Goal: Transaction & Acquisition: Purchase product/service

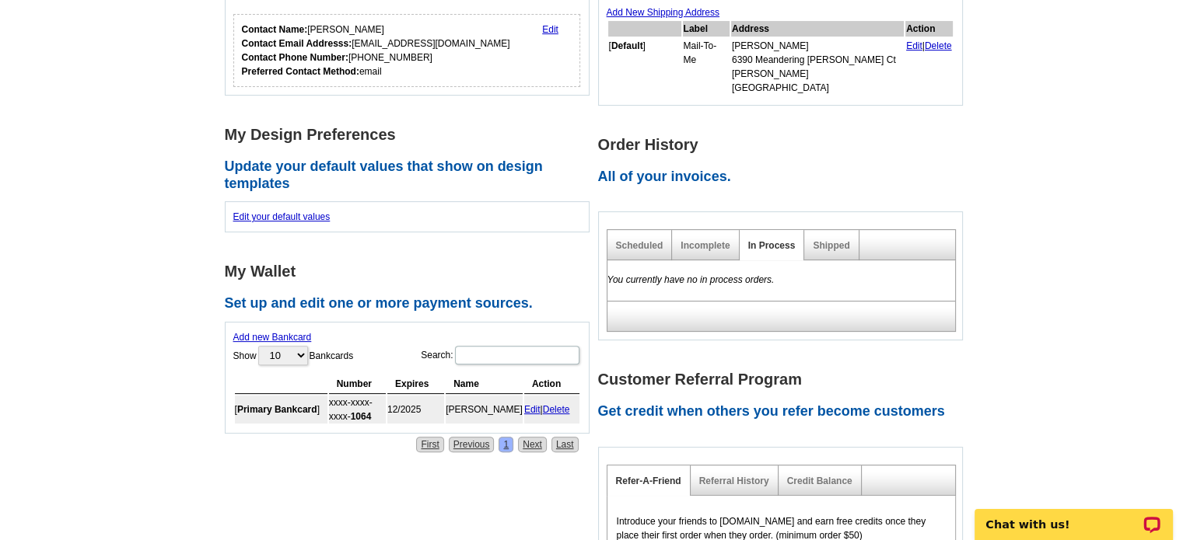
scroll to position [439, 0]
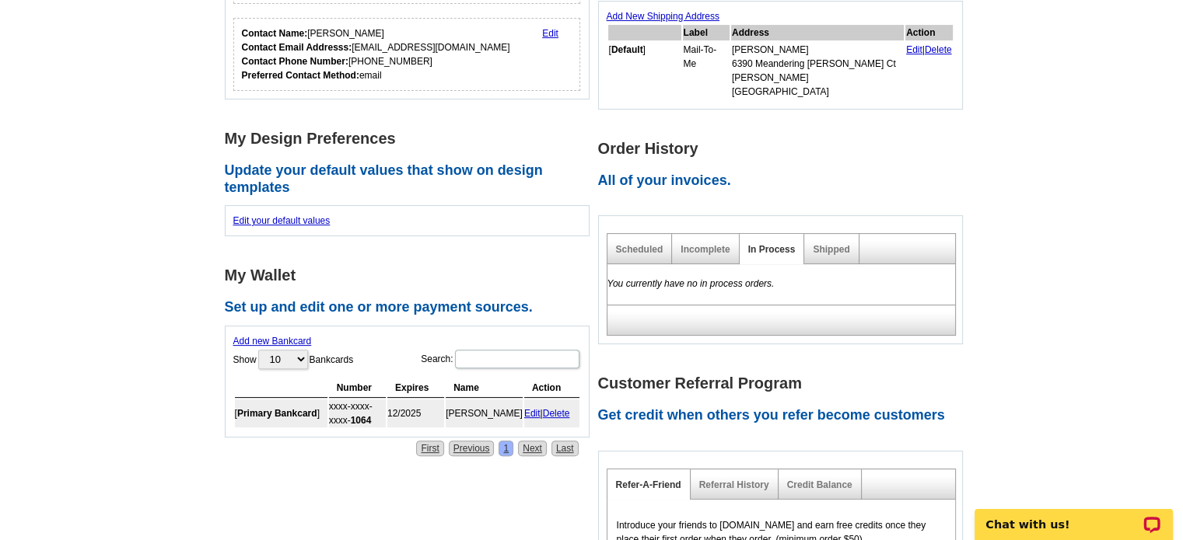
click at [820, 244] on div "Shipped" at bounding box center [831, 249] width 54 height 30
click at [823, 244] on link "Shipped" at bounding box center [831, 249] width 37 height 11
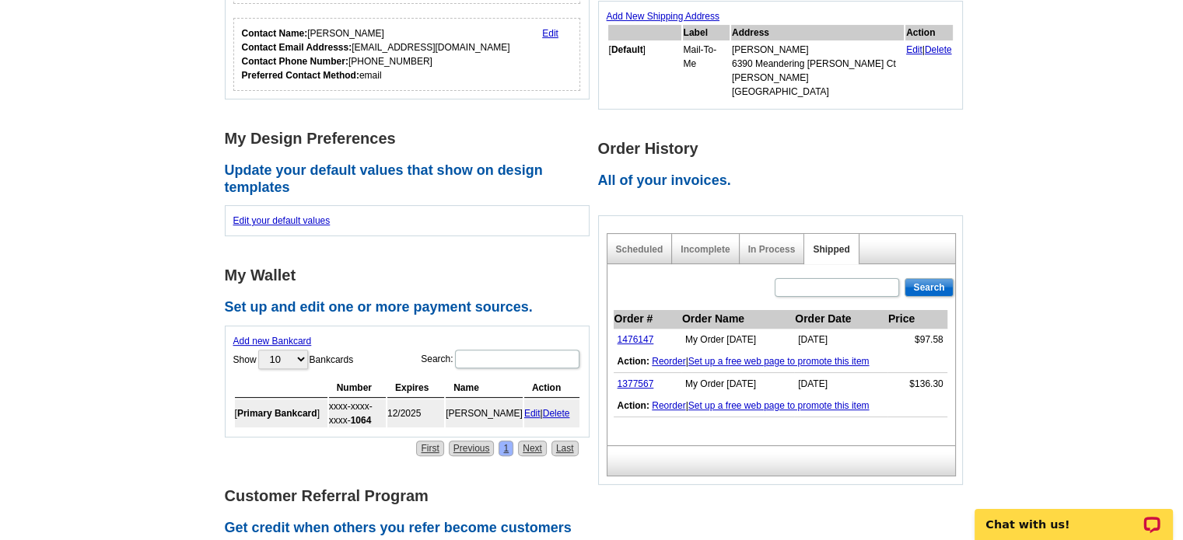
click at [822, 356] on link "Set up a free web page to promote this item" at bounding box center [778, 361] width 181 height 11
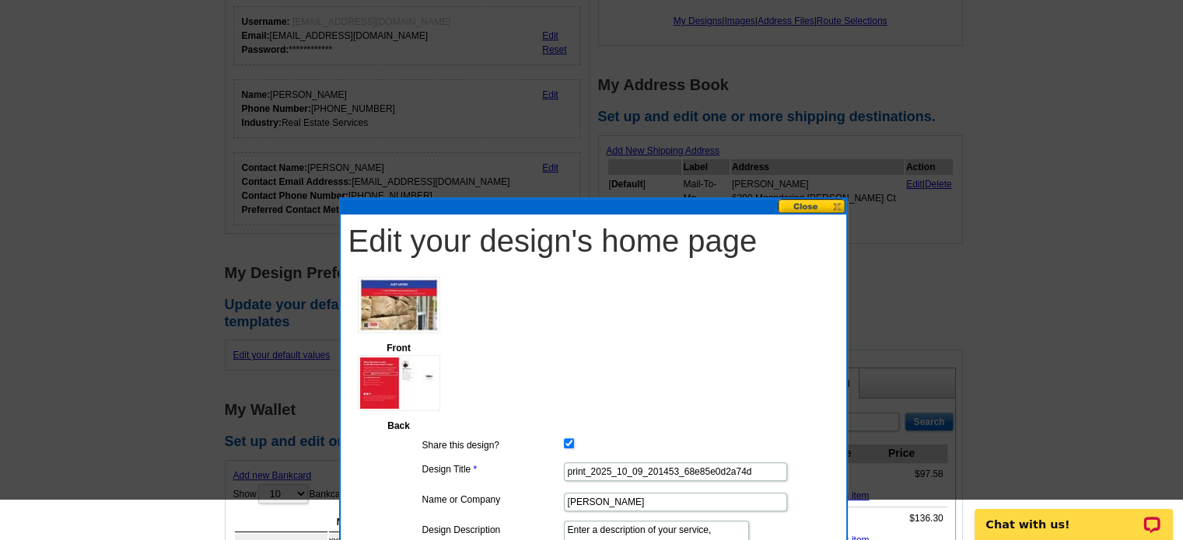
scroll to position [196, 0]
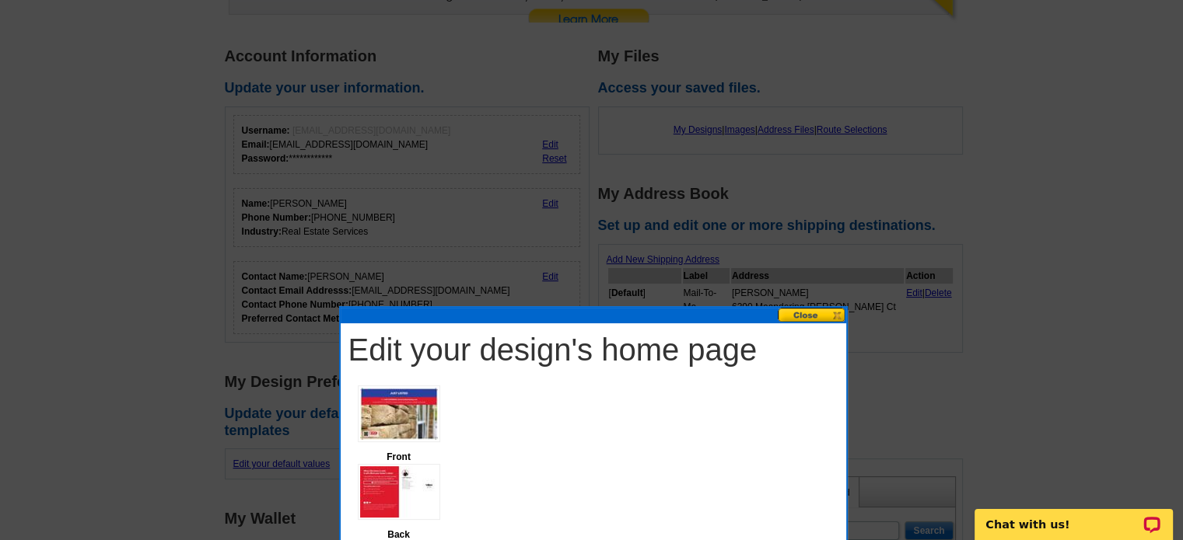
click at [825, 315] on button at bounding box center [812, 315] width 68 height 15
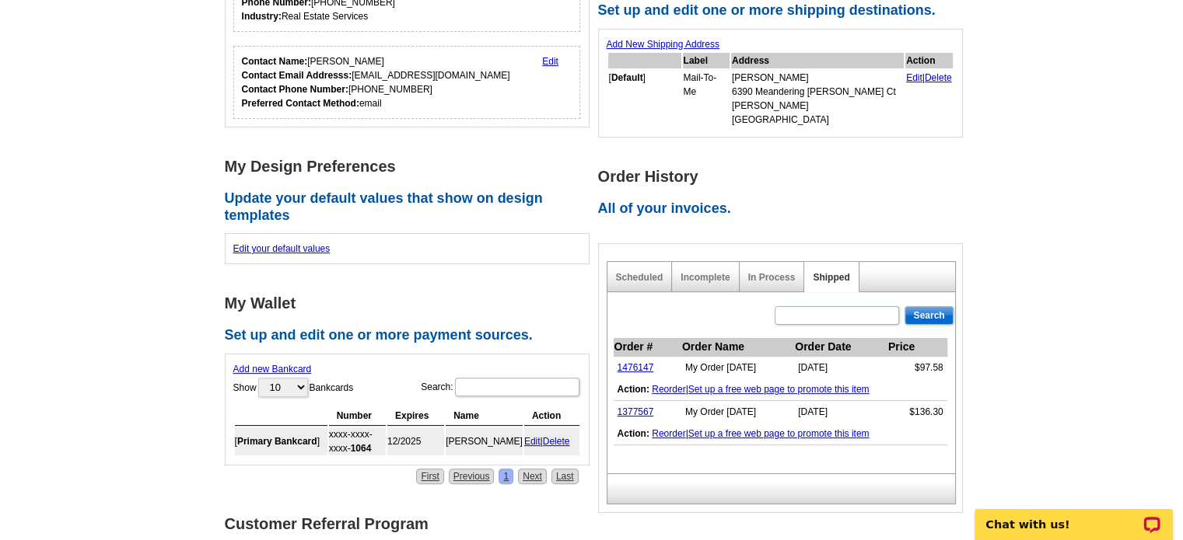
scroll to position [414, 0]
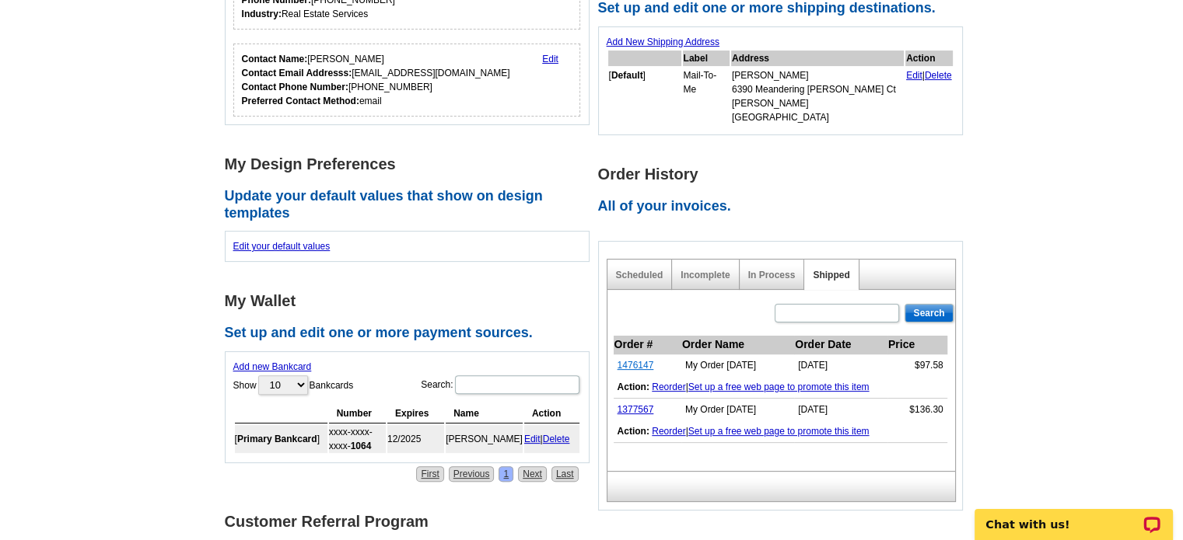
click at [621, 360] on link "1476147" at bounding box center [635, 365] width 37 height 11
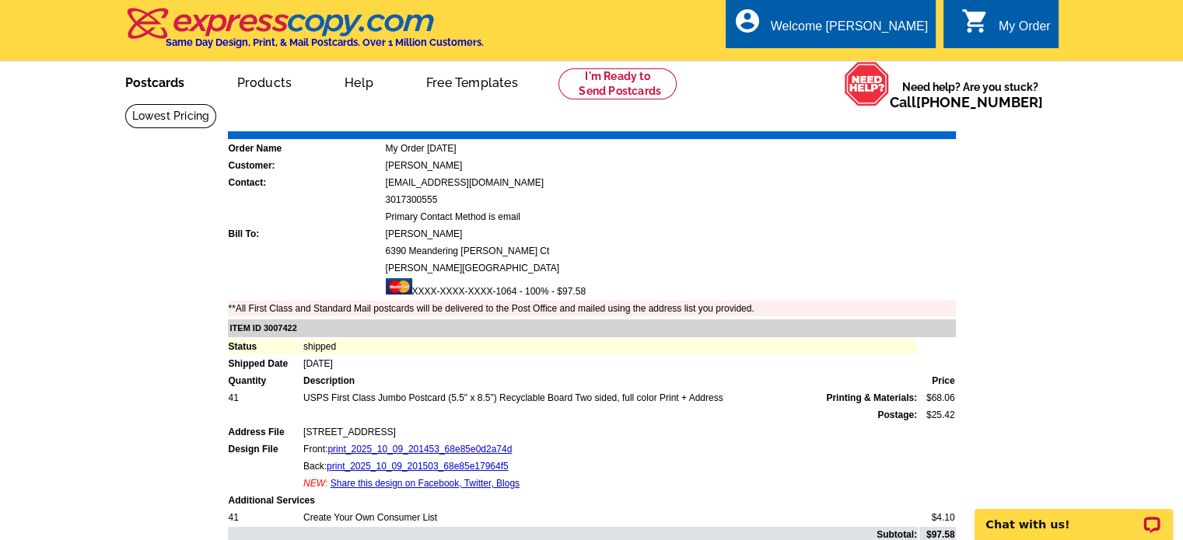
click at [158, 86] on link "Postcards" at bounding box center [154, 81] width 109 height 37
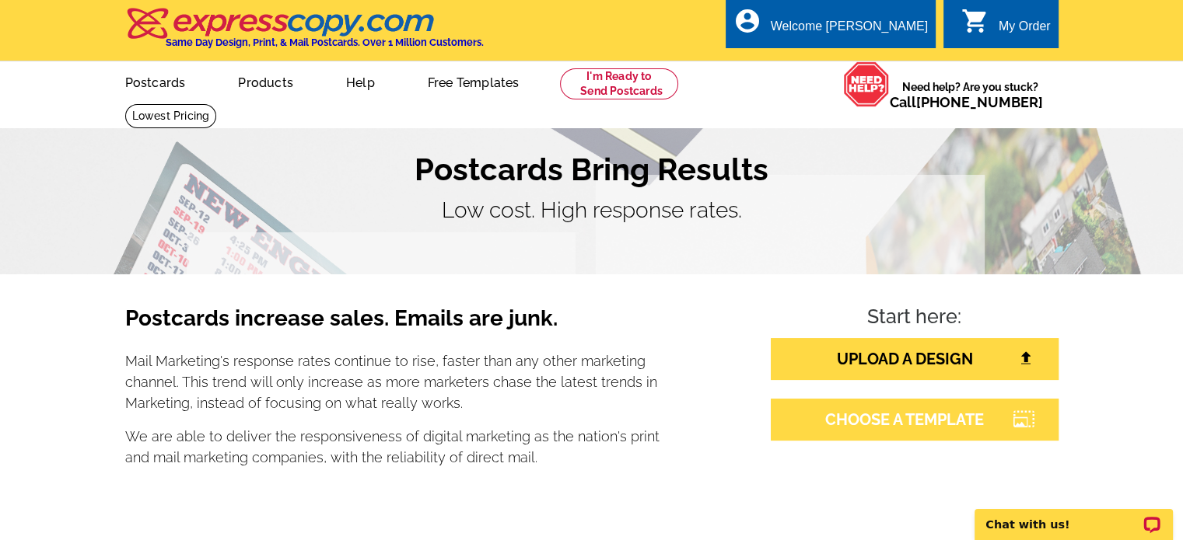
click at [1025, 416] on icon at bounding box center [1023, 419] width 21 height 14
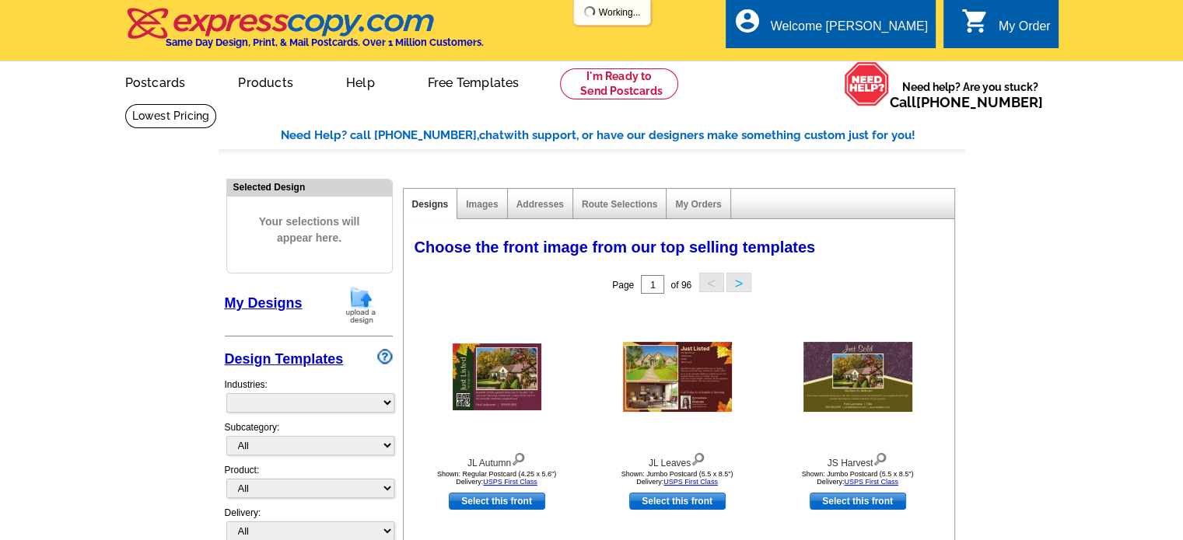
select select "785"
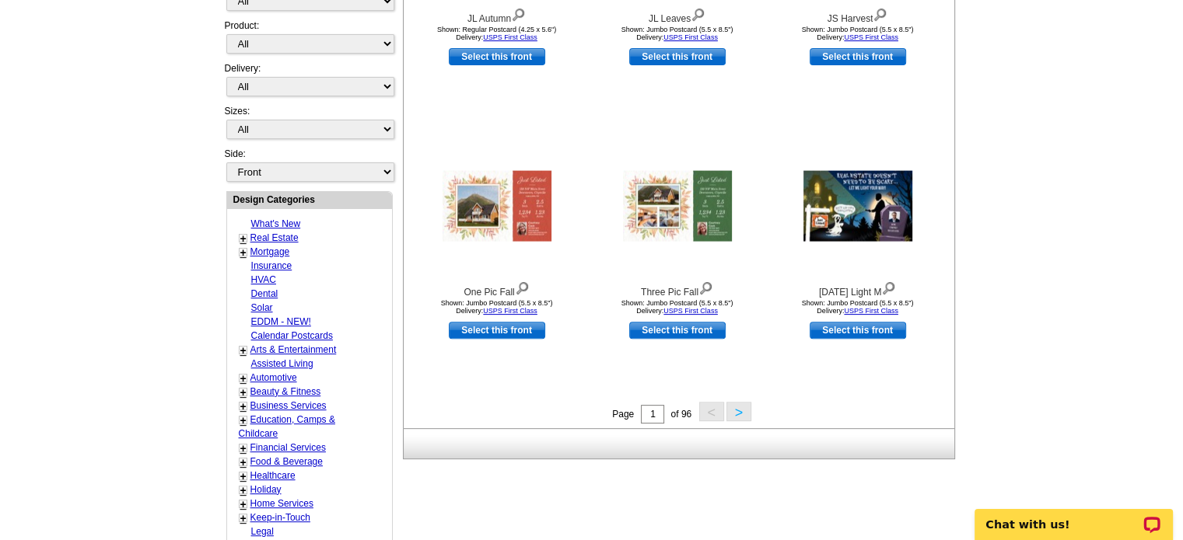
scroll to position [449, 0]
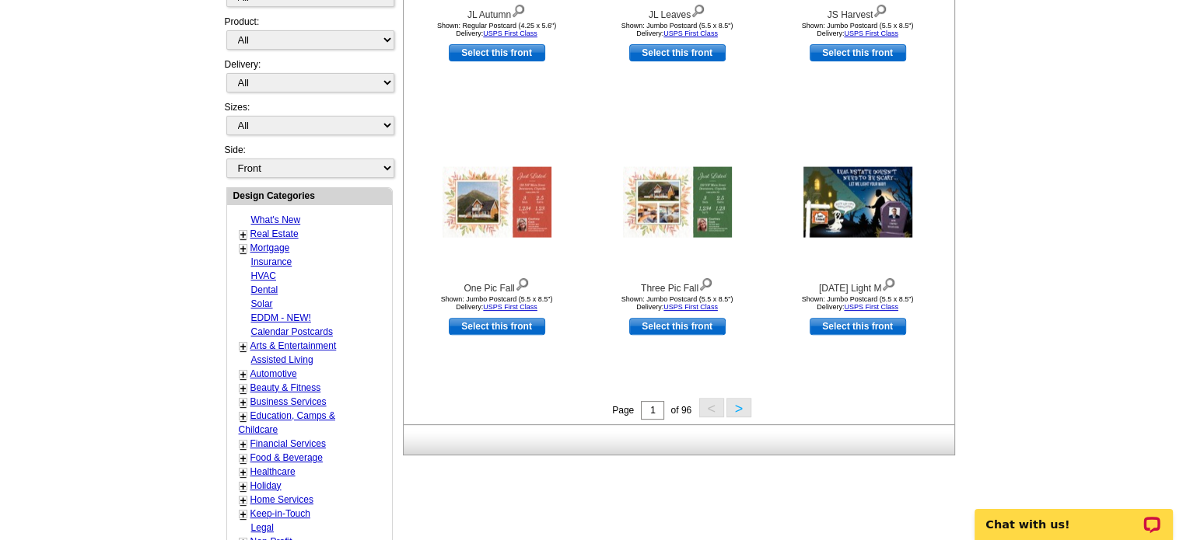
drag, startPoint x: 1191, startPoint y: 165, endPoint x: 1194, endPoint y: 310, distance: 145.4
click at [1182, 310] on html "Welcome back Leigh My Account Logout local_phone Same Day Design, Print, & Mail…" at bounding box center [591, 347] width 1183 height 1592
click at [277, 229] on link "Real Estate" at bounding box center [274, 234] width 48 height 11
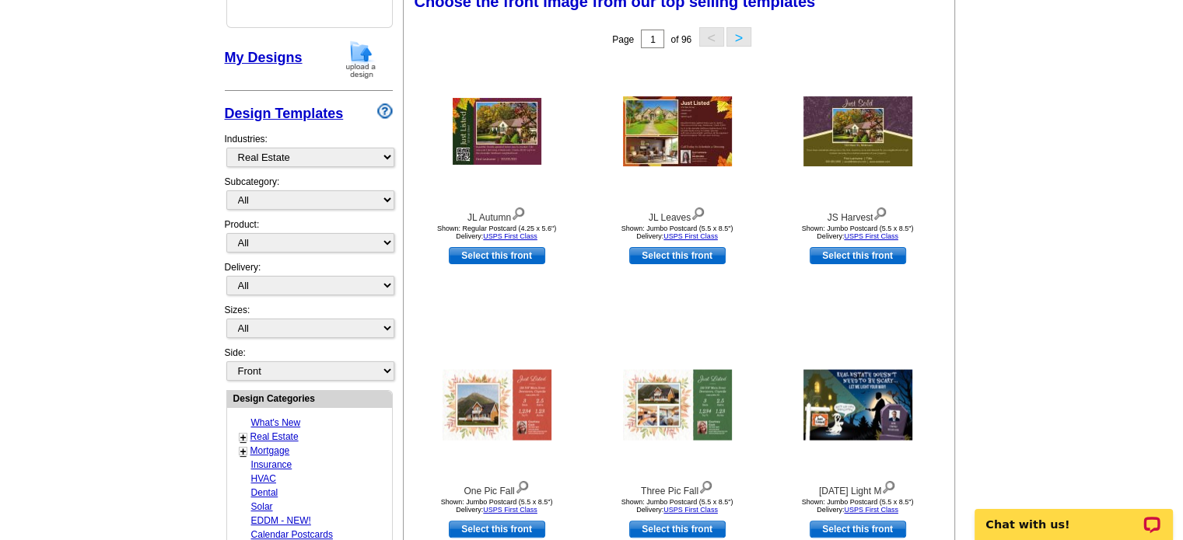
scroll to position [242, 0]
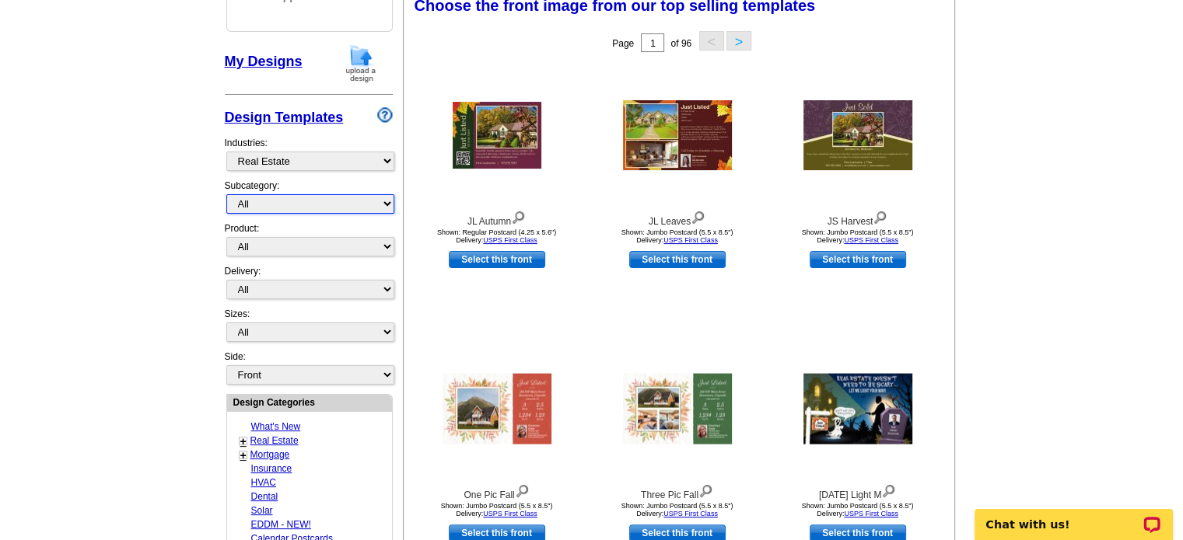
click at [376, 199] on select "All RE/MAX® Referrals Keller Williams® Berkshire Hathaway Home Services Century…" at bounding box center [310, 203] width 168 height 19
click at [226, 194] on select "All RE/MAX® Referrals Keller Williams® Berkshire Hathaway Home Services Century…" at bounding box center [310, 203] width 168 height 19
click at [340, 205] on select "All RE/MAX® Referrals Keller Williams® Berkshire Hathaway Home Services Century…" at bounding box center [310, 203] width 168 height 19
select select "807"
click at [226, 194] on select "All RE/MAX® Referrals Keller Williams® Berkshire Hathaway Home Services Century…" at bounding box center [310, 203] width 168 height 19
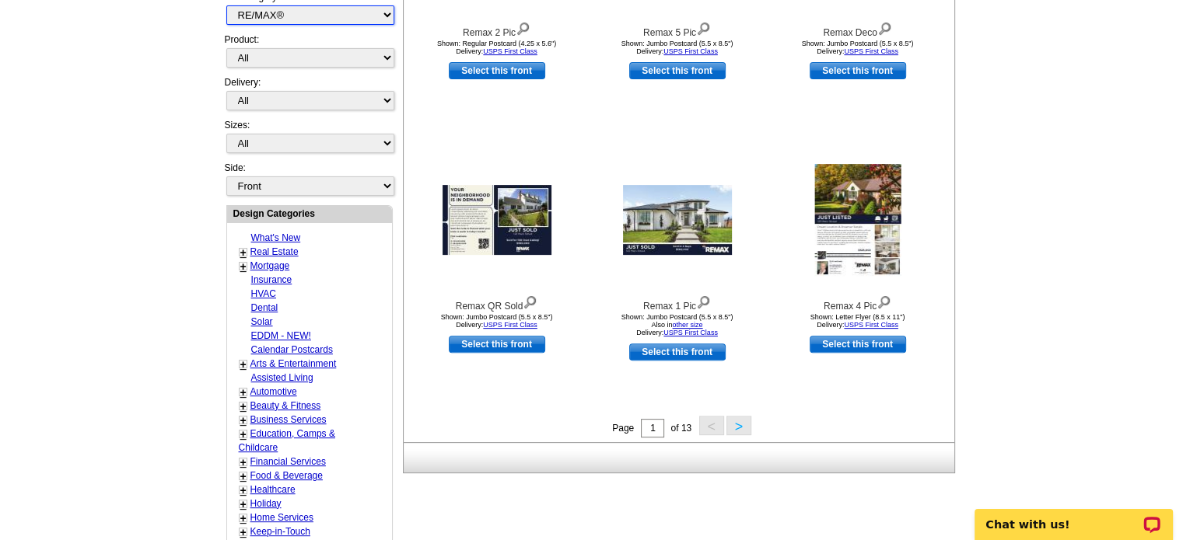
scroll to position [432, 0]
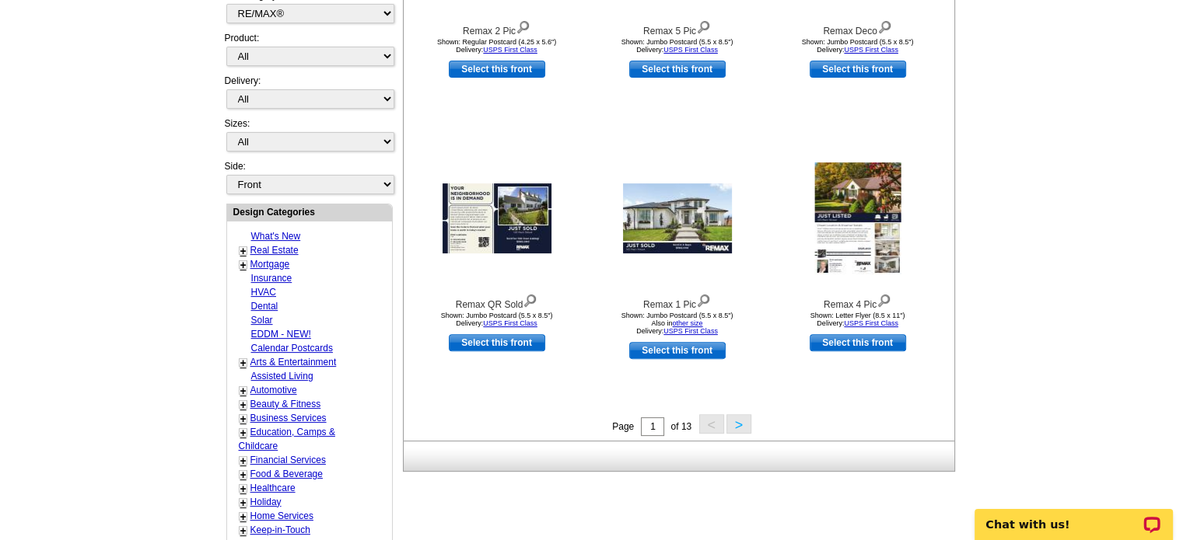
click at [747, 421] on button ">" at bounding box center [738, 423] width 25 height 19
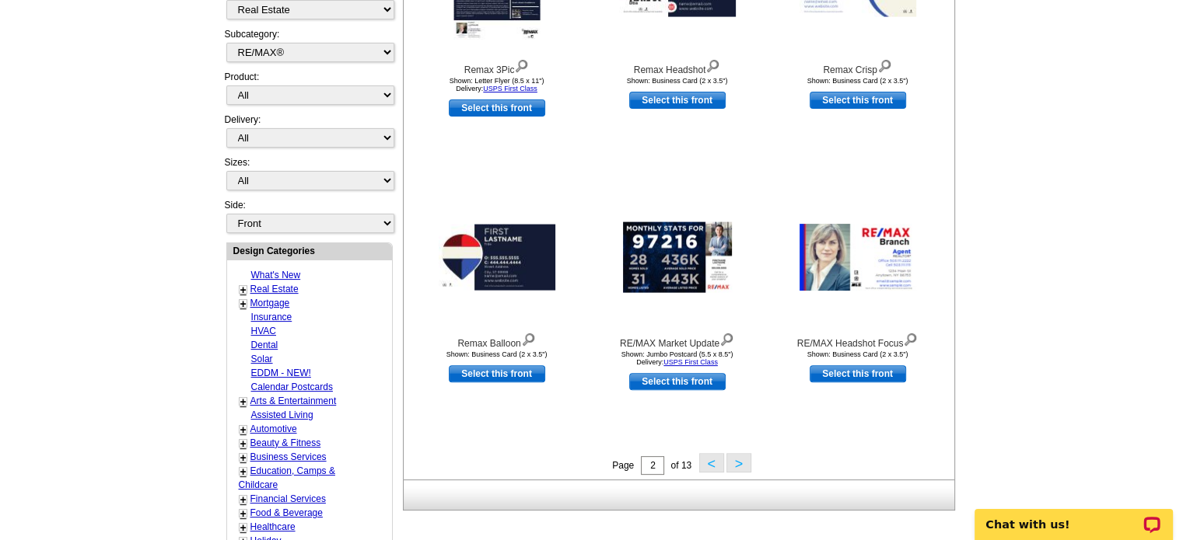
scroll to position [399, 0]
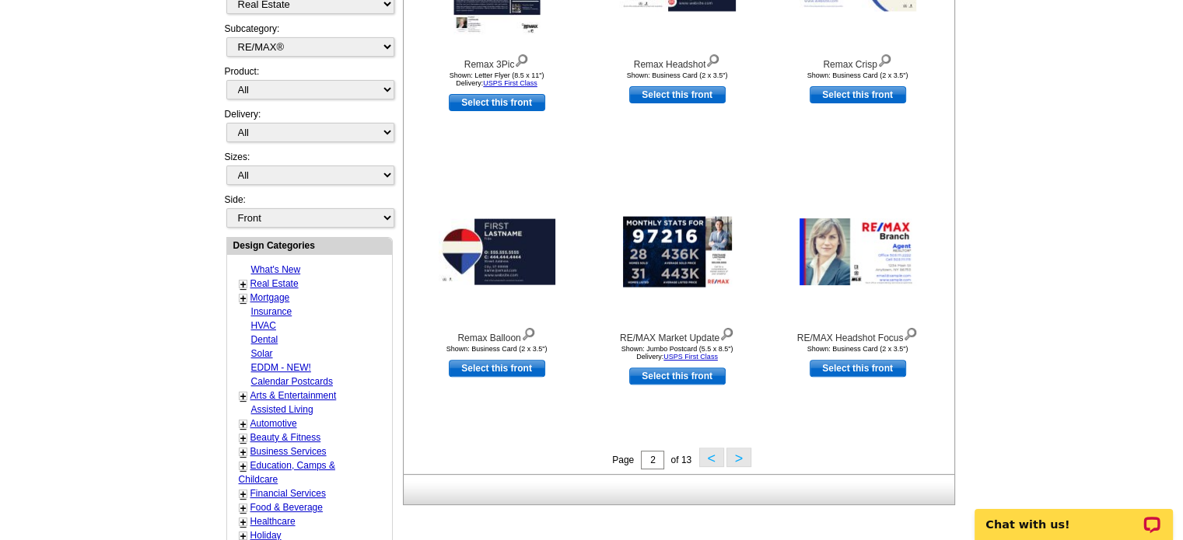
click at [743, 453] on button ">" at bounding box center [738, 457] width 25 height 19
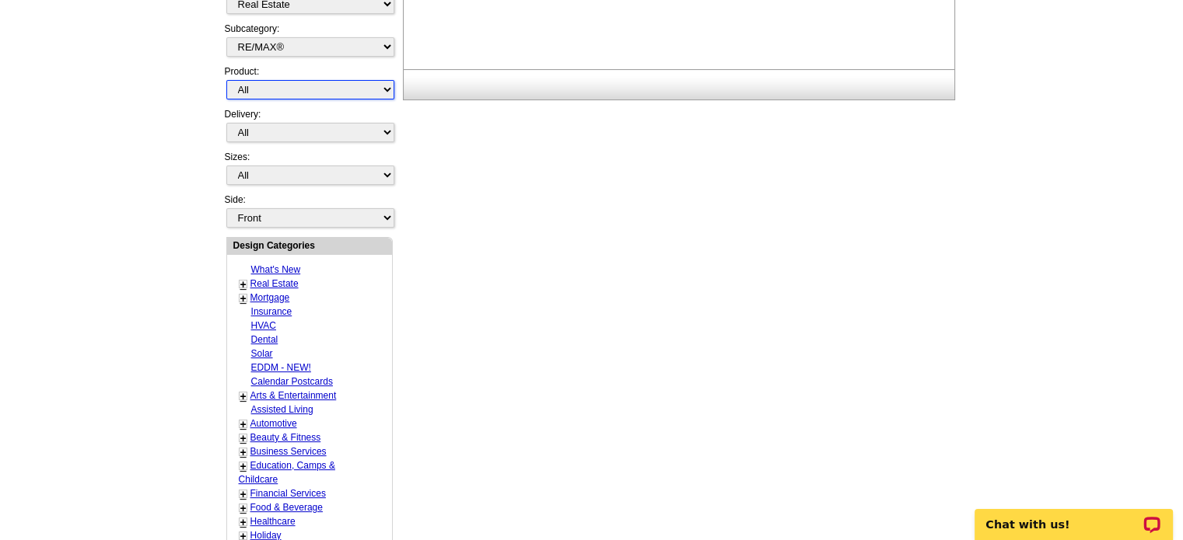
click at [351, 89] on select "All Postcards Letters and flyers Business Cards Door Hangers Greeting Cards" at bounding box center [310, 89] width 168 height 19
select select "1"
click at [226, 80] on select "All Postcards Letters and flyers Business Cards Door Hangers Greeting Cards" at bounding box center [310, 89] width 168 height 19
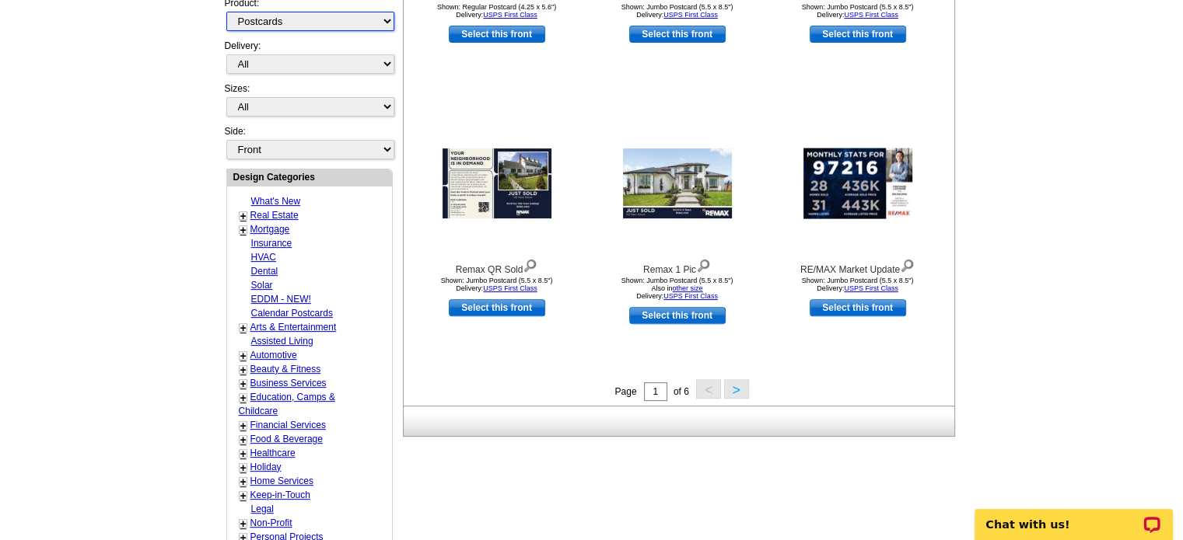
scroll to position [466, 0]
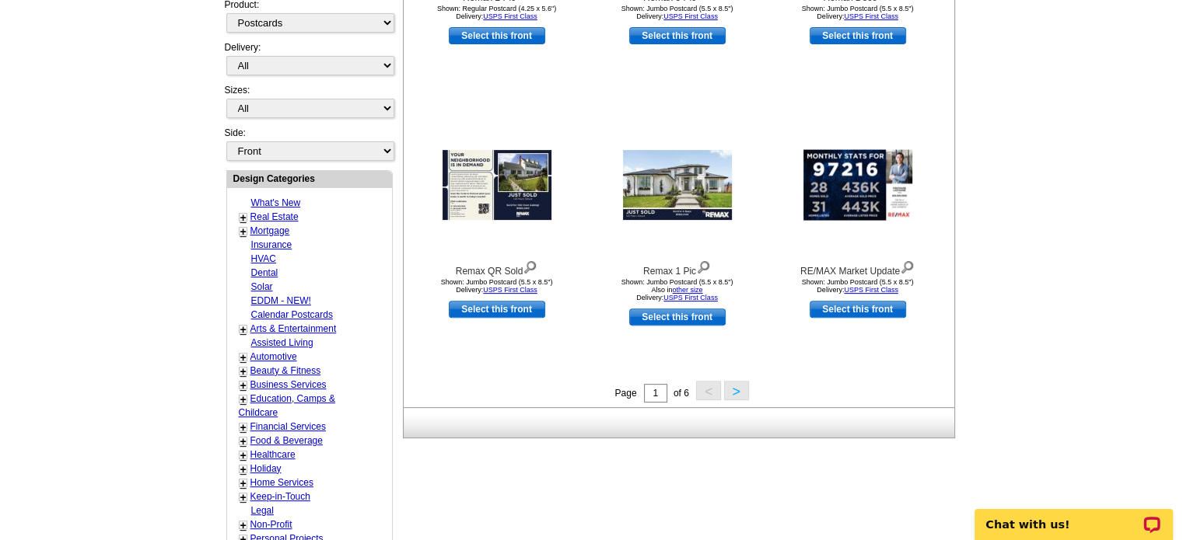
click at [738, 388] on button ">" at bounding box center [736, 390] width 25 height 19
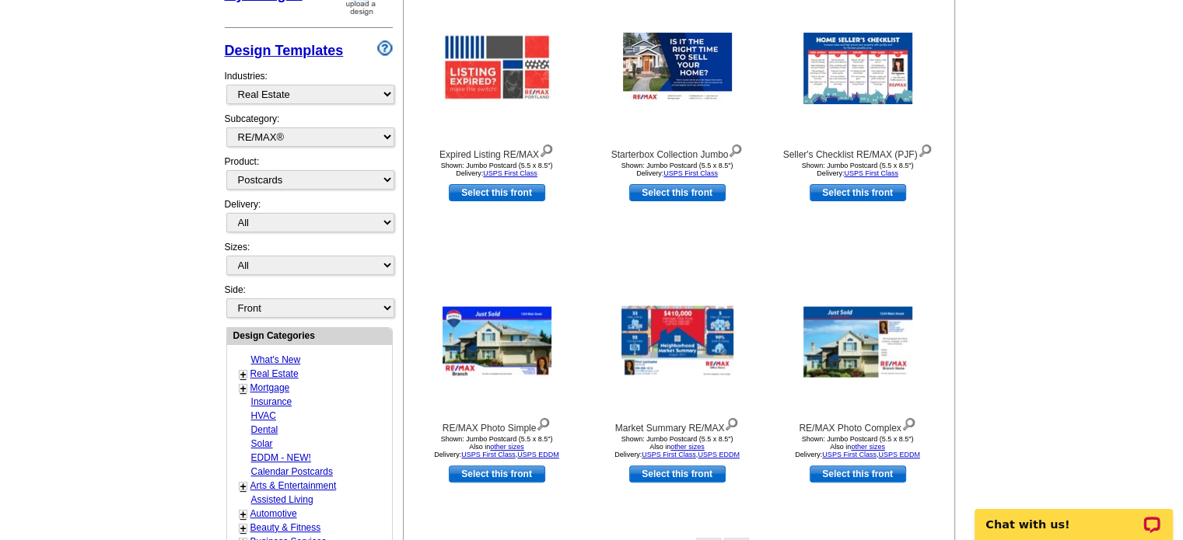
scroll to position [303, 0]
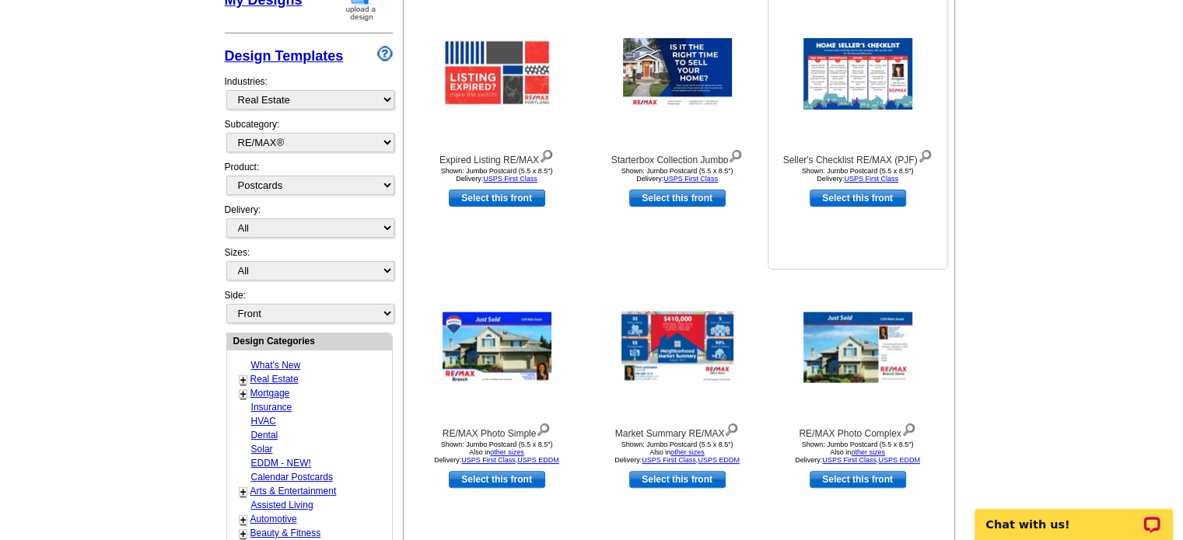
click at [858, 82] on img at bounding box center [857, 74] width 109 height 72
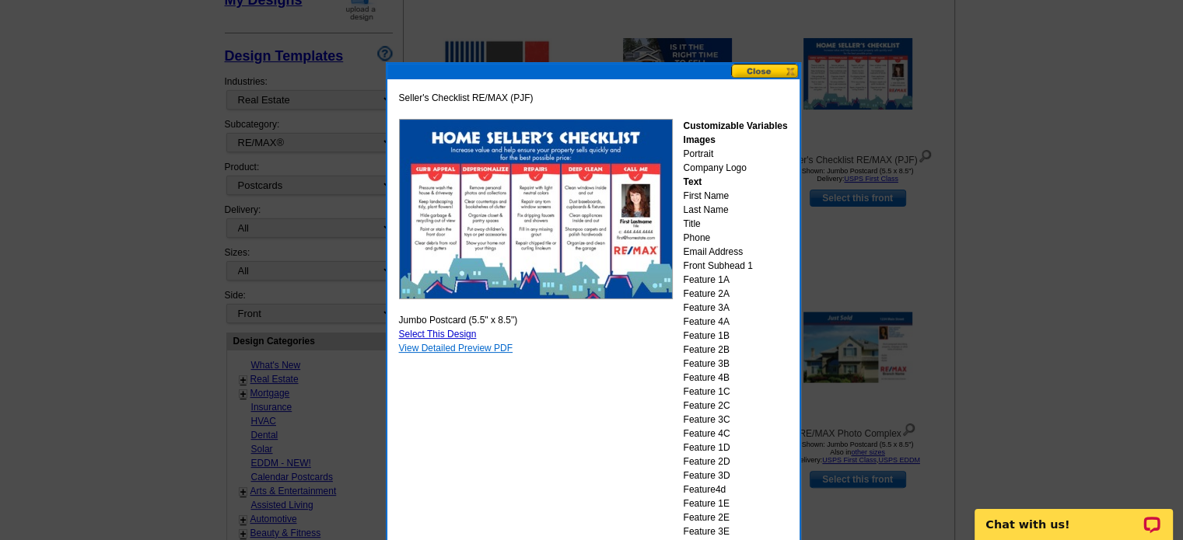
click at [495, 348] on link "View Detailed Preview PDF" at bounding box center [456, 348] width 114 height 11
click at [759, 72] on button at bounding box center [765, 71] width 68 height 15
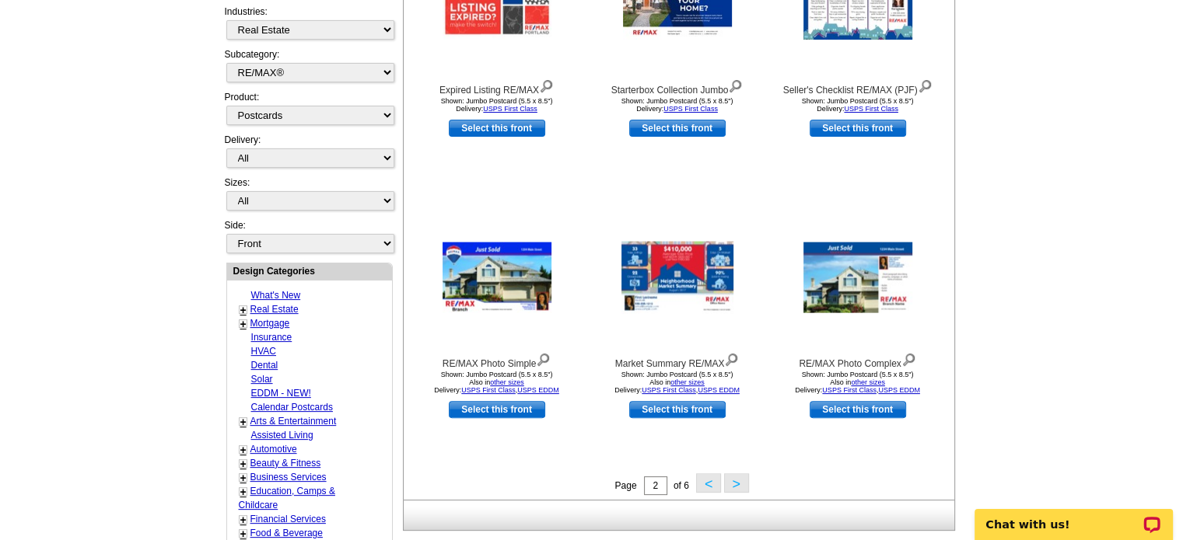
scroll to position [379, 0]
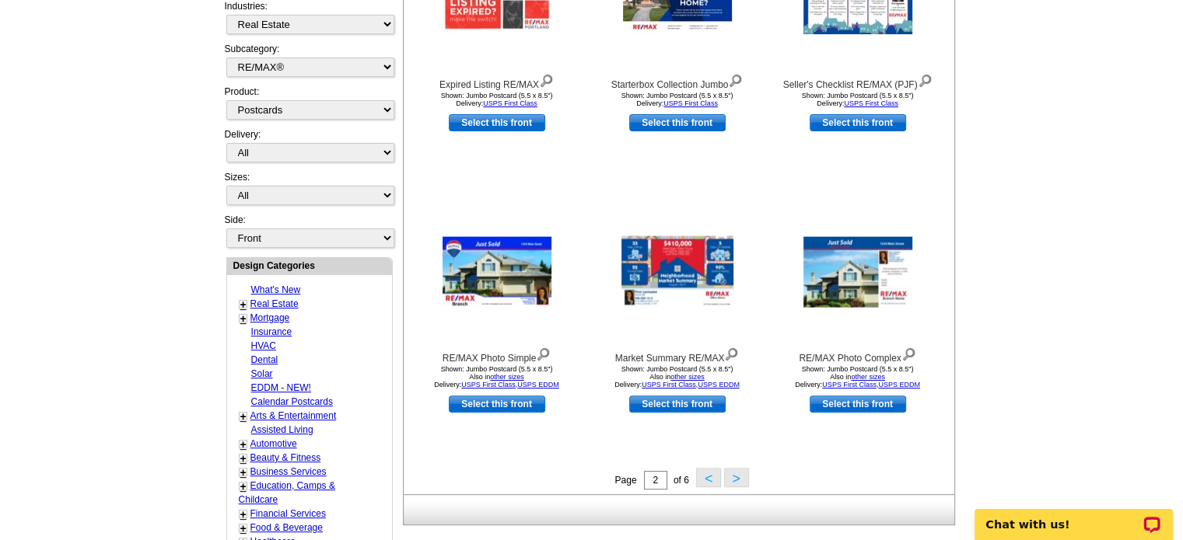
click at [742, 487] on button ">" at bounding box center [736, 477] width 25 height 19
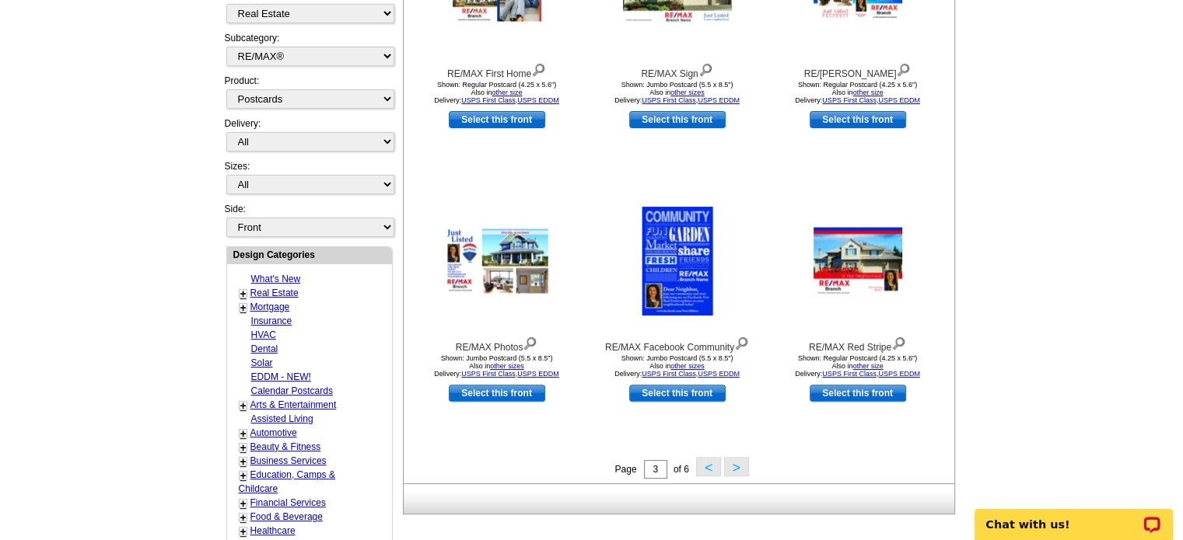
scroll to position [392, 0]
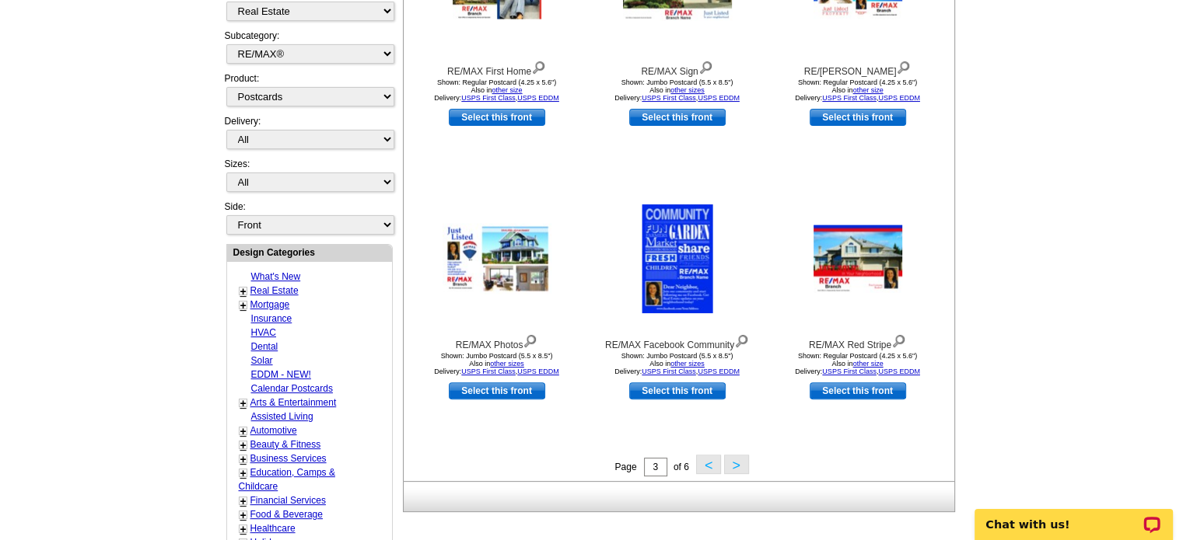
click at [731, 463] on button ">" at bounding box center [736, 464] width 25 height 19
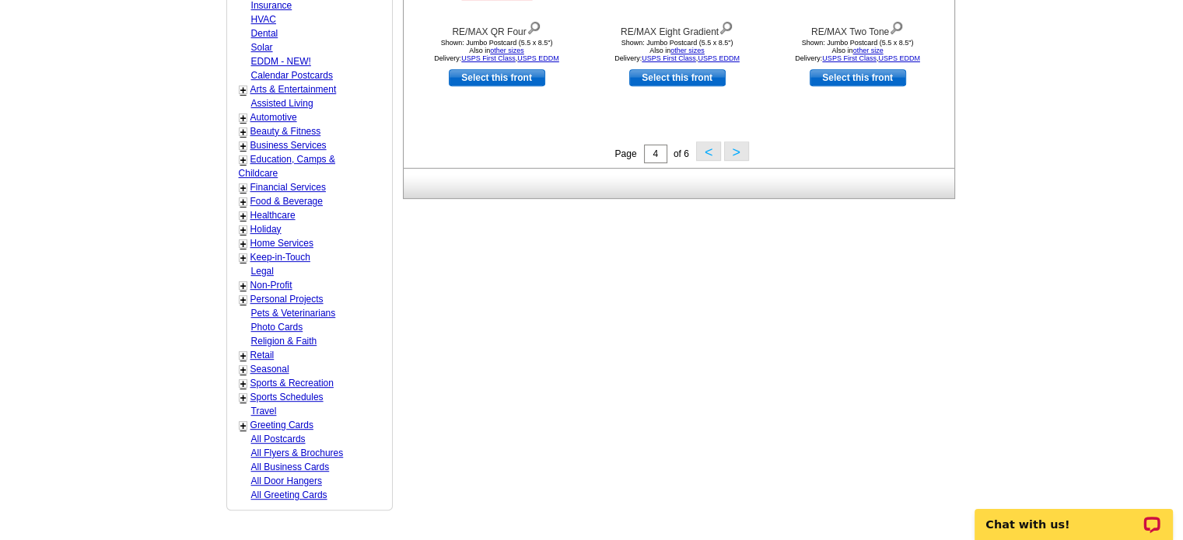
scroll to position [711, 0]
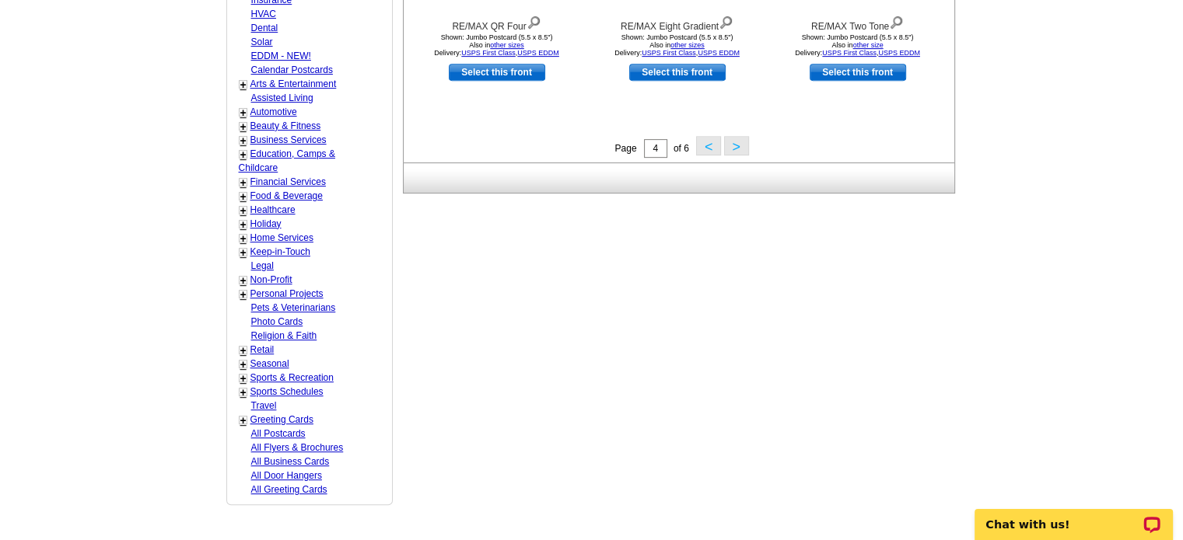
click at [734, 152] on button ">" at bounding box center [736, 145] width 25 height 19
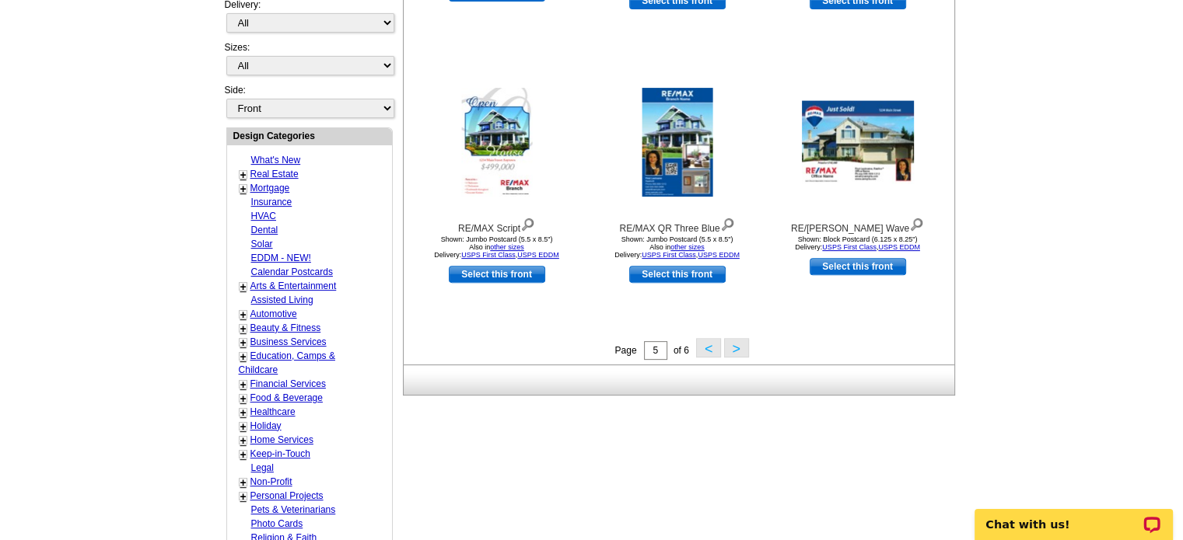
scroll to position [513, 0]
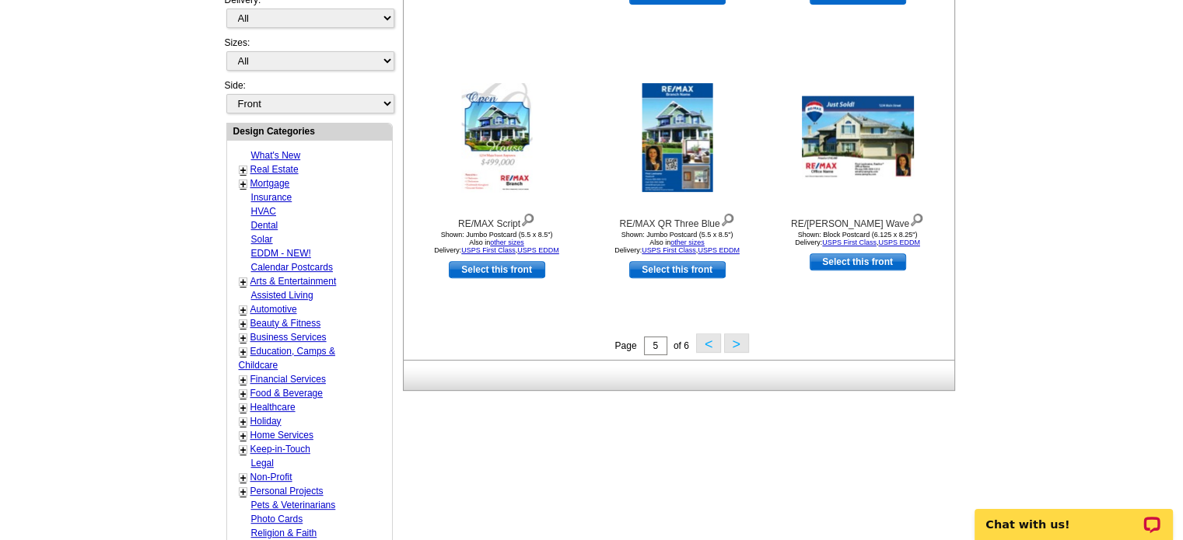
click at [736, 346] on button ">" at bounding box center [736, 343] width 25 height 19
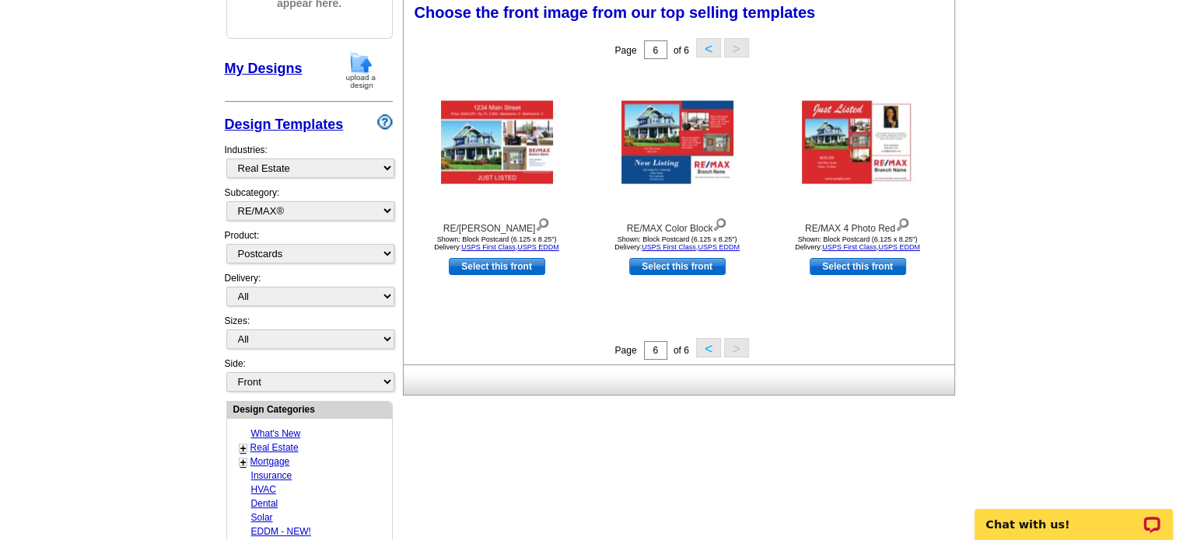
scroll to position [229, 0]
